Goal: Transaction & Acquisition: Download file/media

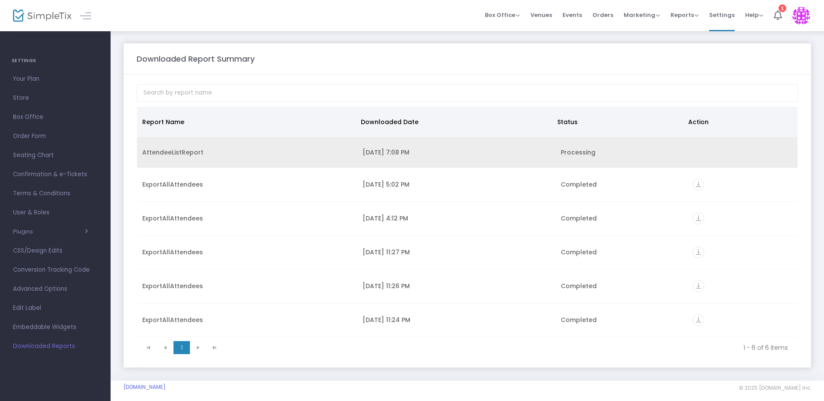
click at [216, 147] on td "AttendeeListReport" at bounding box center [247, 152] width 220 height 31
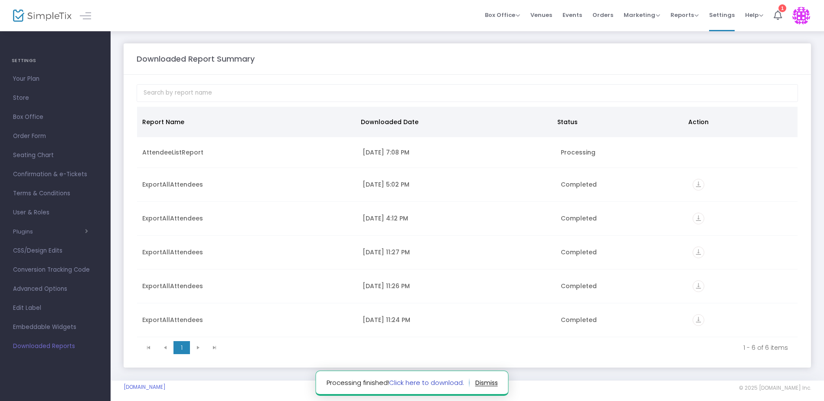
click at [442, 384] on link "Click here to download." at bounding box center [426, 382] width 75 height 9
